Goal: Navigation & Orientation: Find specific page/section

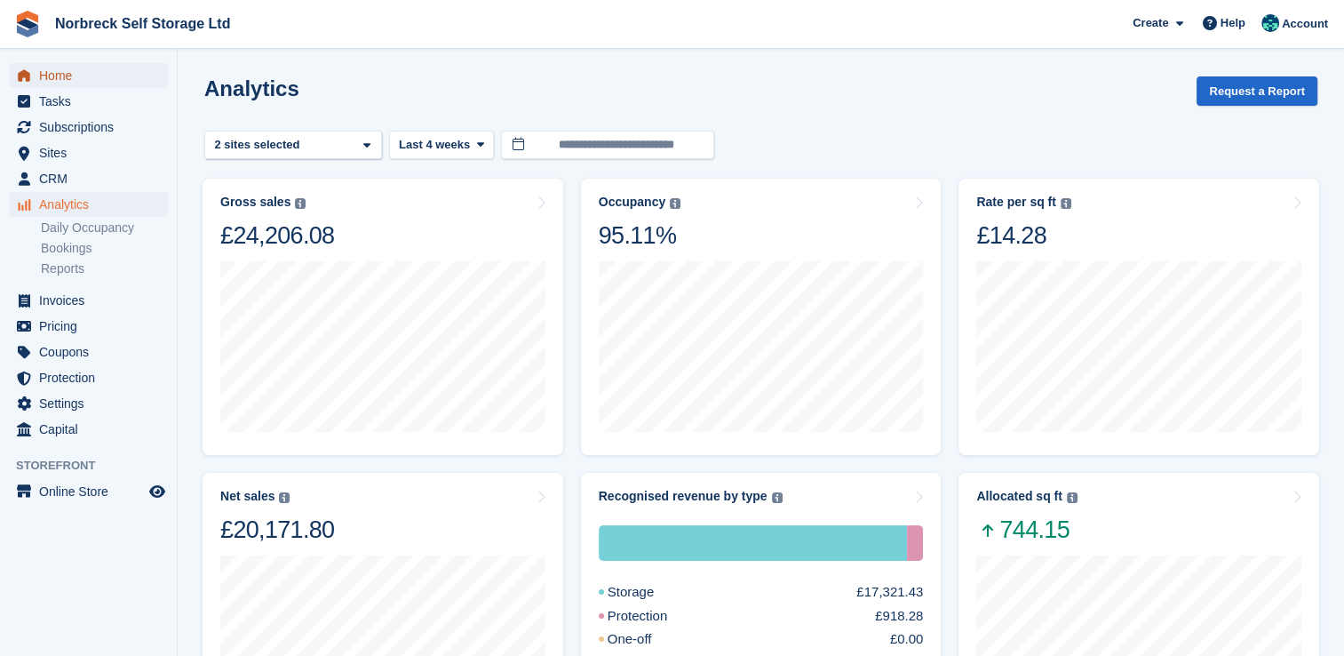
click at [57, 76] on span "Home" at bounding box center [92, 75] width 107 height 25
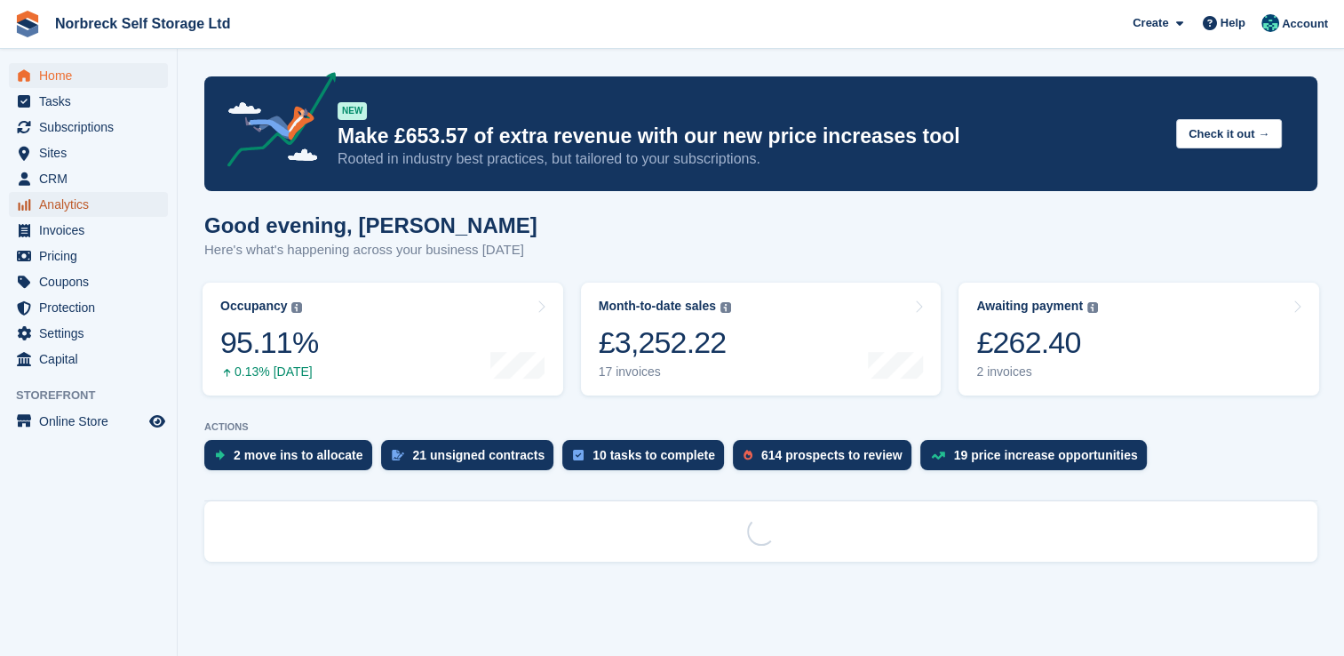
click at [71, 202] on span "Analytics" at bounding box center [92, 204] width 107 height 25
